Goal: Find specific page/section: Find specific page/section

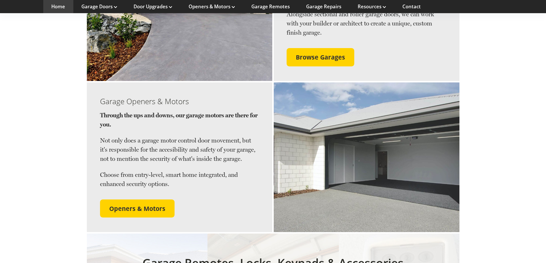
scroll to position [745, 0]
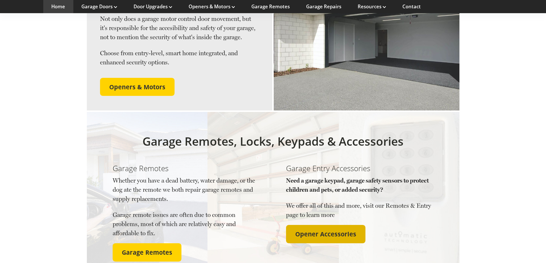
click at [305, 231] on span "Opener Accessories" at bounding box center [325, 234] width 61 height 7
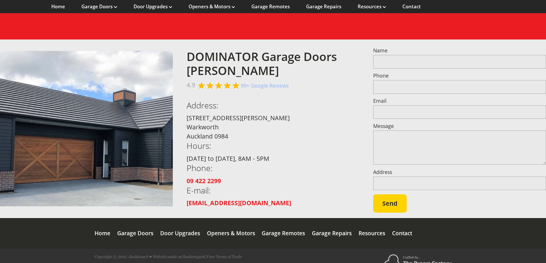
scroll to position [1266, 0]
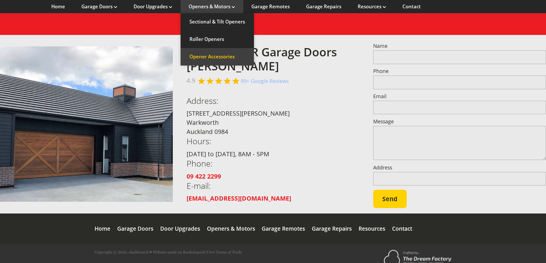
click at [209, 55] on link "Opener Accessories" at bounding box center [217, 56] width 73 height 17
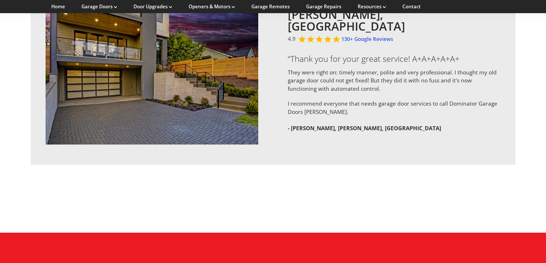
scroll to position [1060, 0]
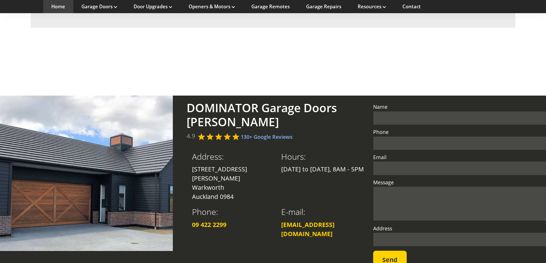
scroll to position [1315, 0]
